Goal: Task Accomplishment & Management: Use online tool/utility

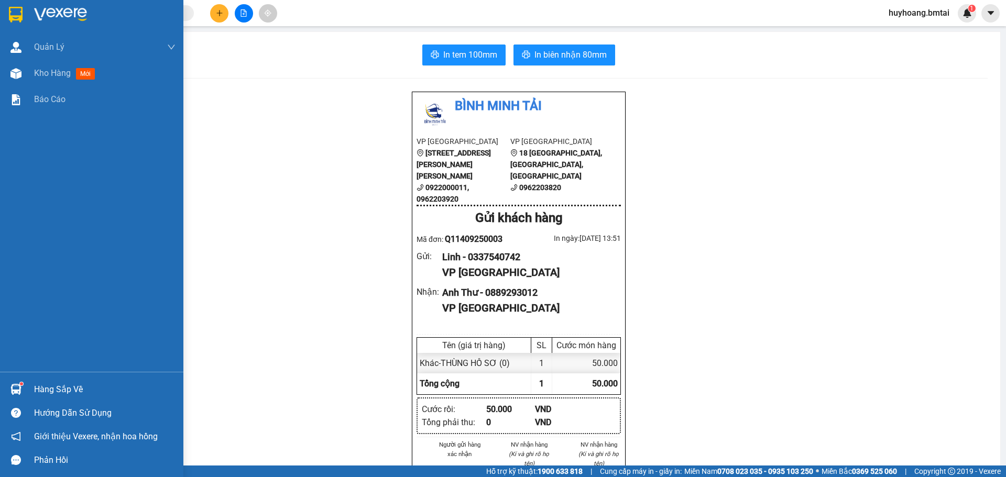
click at [46, 7] on img at bounding box center [60, 15] width 53 height 16
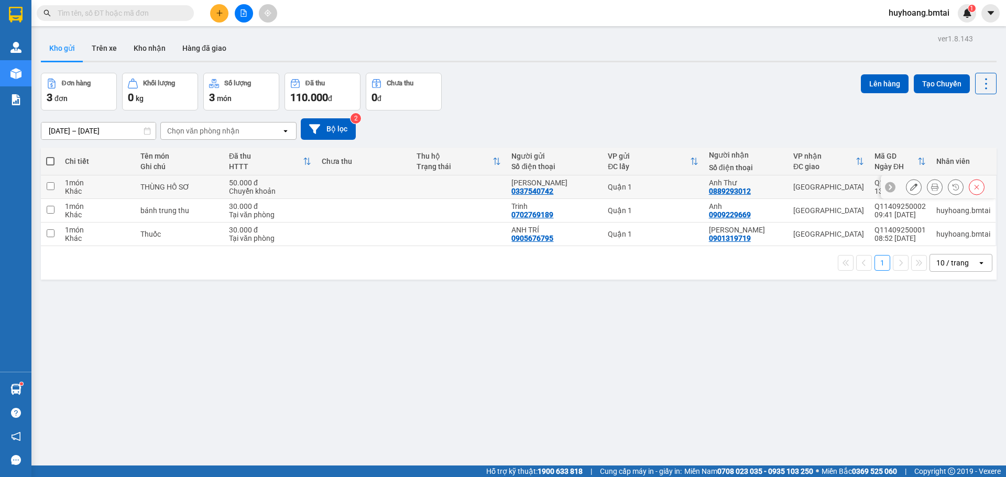
click at [910, 191] on icon at bounding box center [913, 186] width 7 height 7
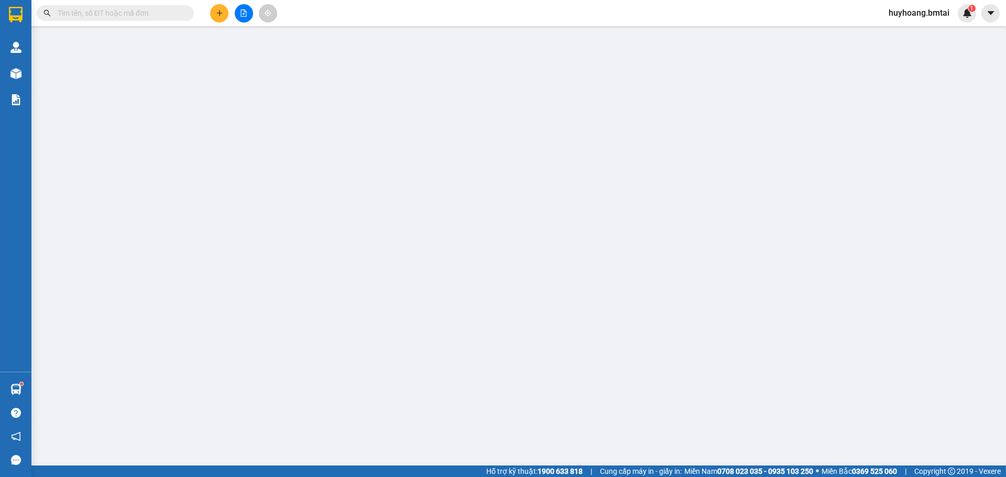
type input "0337540742"
type input "0889293012"
type input "đã ck 14/09"
type input "50.000"
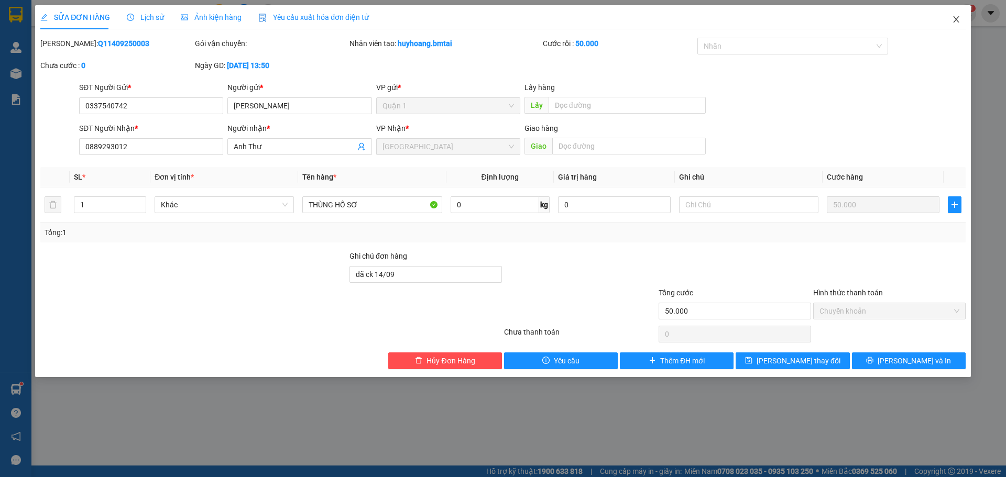
click at [954, 22] on icon "close" at bounding box center [956, 19] width 6 height 6
